Goal: Navigation & Orientation: Find specific page/section

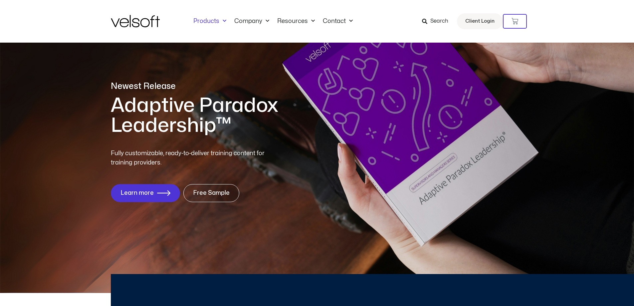
click at [217, 21] on link "Products" at bounding box center [209, 21] width 41 height 7
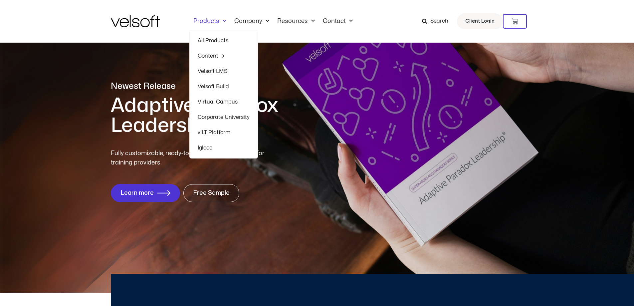
click at [208, 22] on link "Products" at bounding box center [209, 21] width 41 height 7
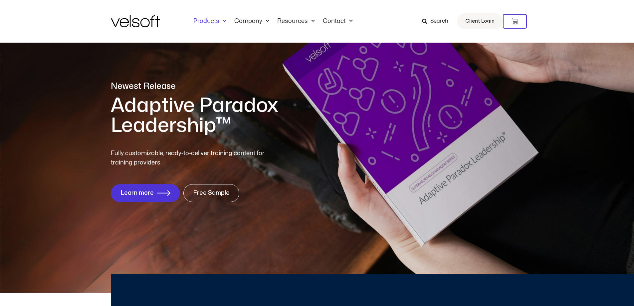
click at [208, 21] on link "Products" at bounding box center [209, 21] width 41 height 7
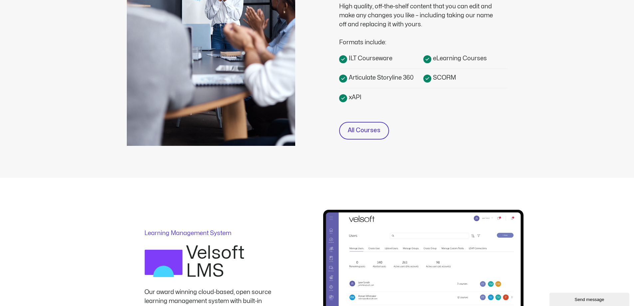
scroll to position [233, 0]
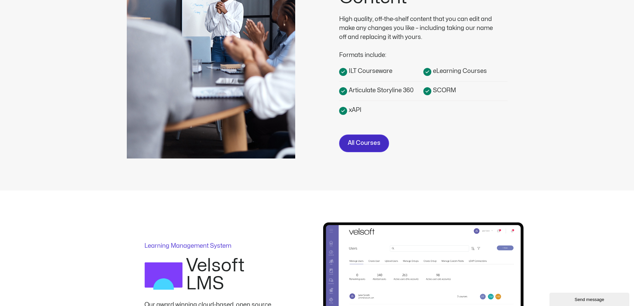
click at [365, 146] on span "All Courses" at bounding box center [364, 143] width 33 height 10
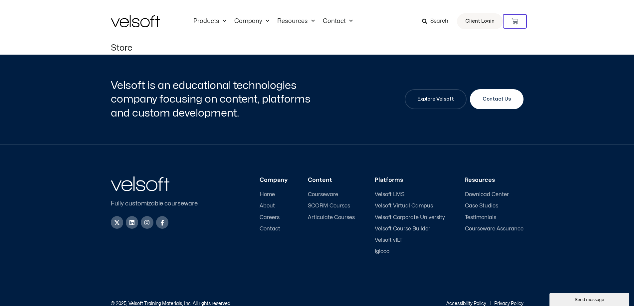
click at [300, 111] on h2 "Velsoft is an educational technologies company focusing on content, platforms a…" at bounding box center [213, 100] width 205 height 42
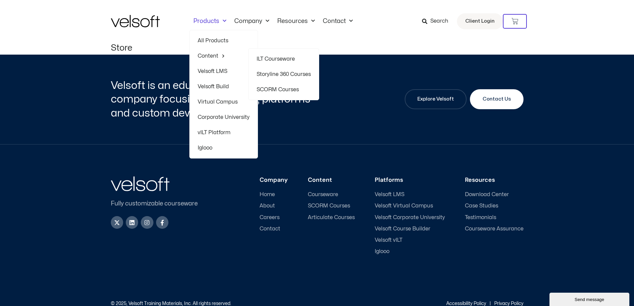
click at [288, 71] on link "Storyline 360 Courses" at bounding box center [284, 74] width 54 height 15
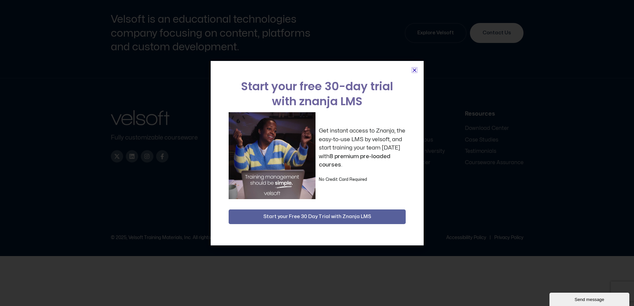
scroll to position [2440, 0]
